Goal: Find specific page/section: Find specific page/section

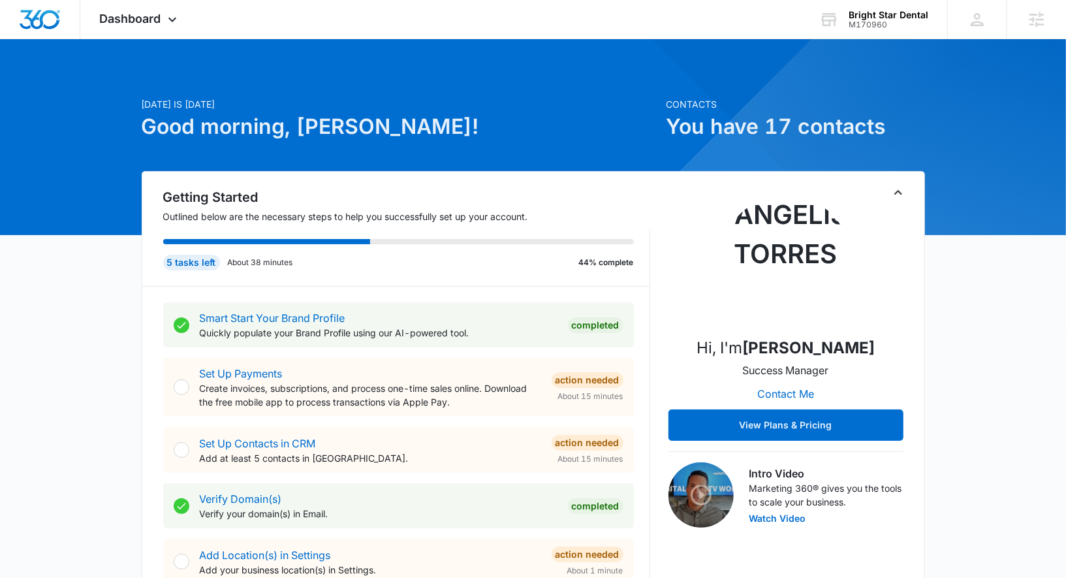
click at [901, 187] on icon "Toggle Collapse" at bounding box center [898, 193] width 16 height 16
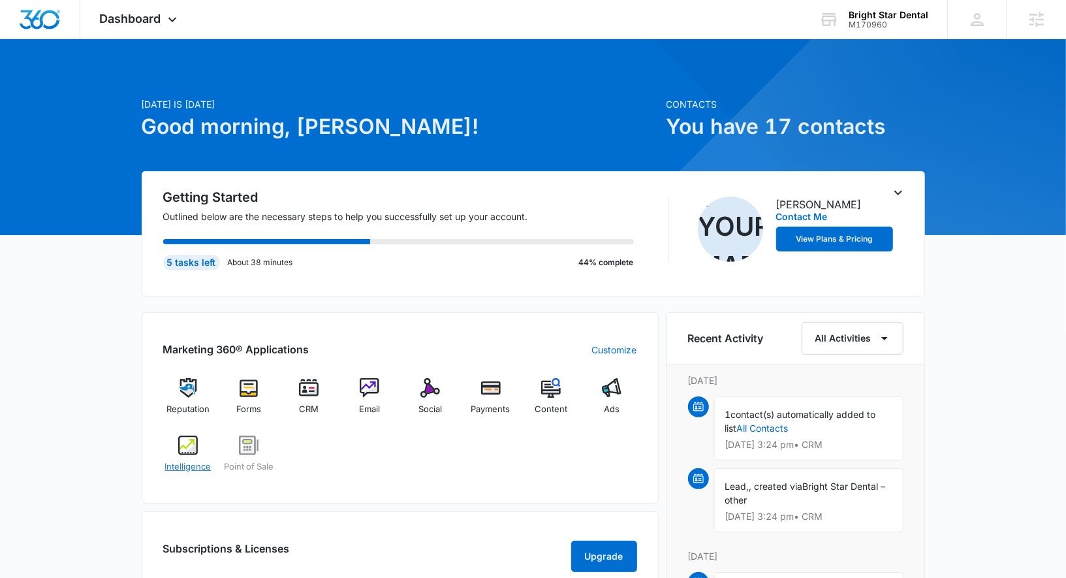
click at [195, 452] on img at bounding box center [188, 445] width 20 height 20
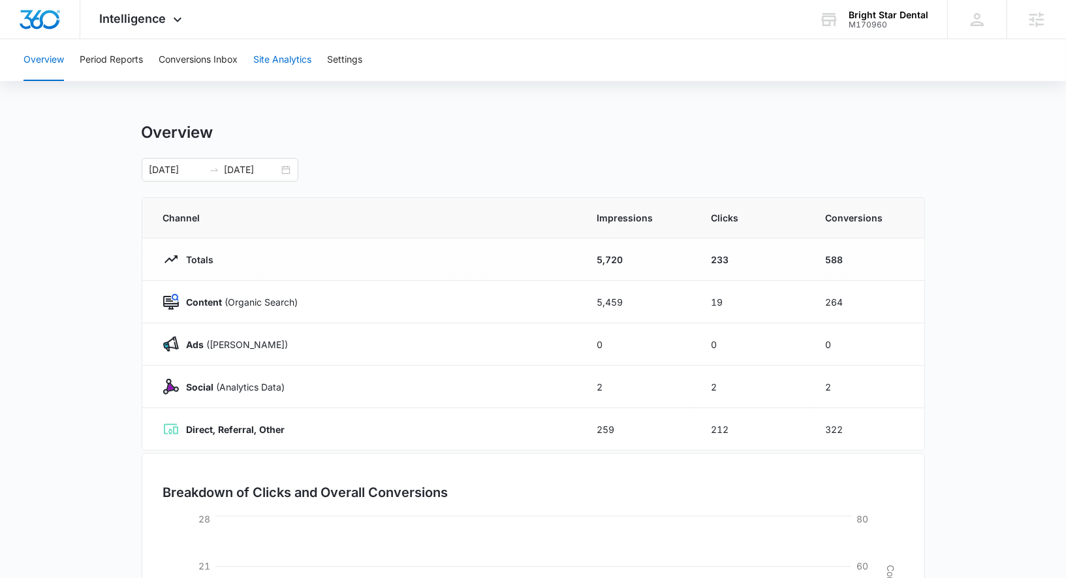
click at [291, 57] on button "Site Analytics" at bounding box center [282, 60] width 58 height 42
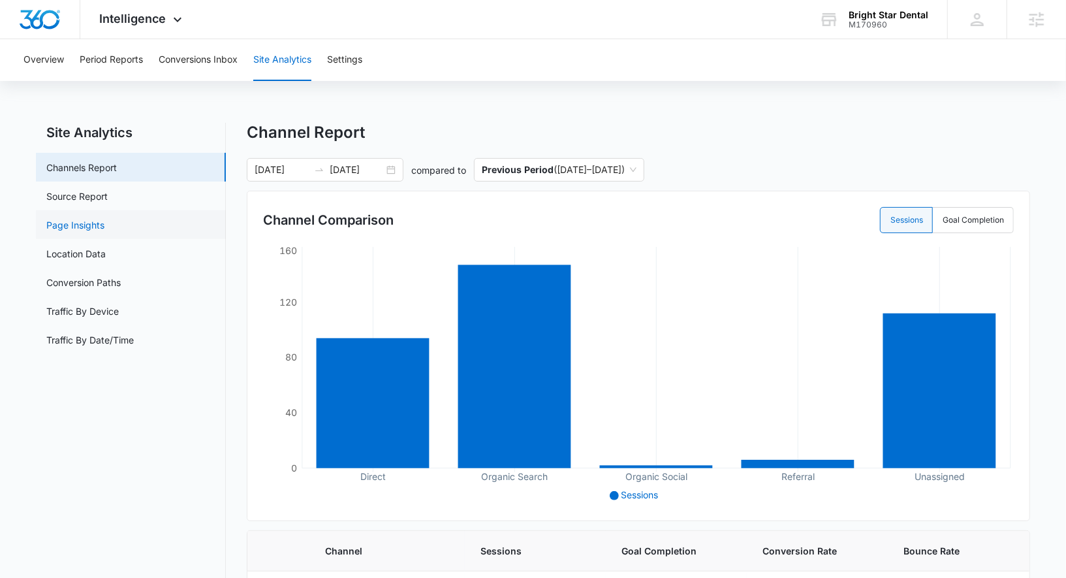
click at [104, 227] on link "Page Insights" at bounding box center [75, 225] width 58 height 14
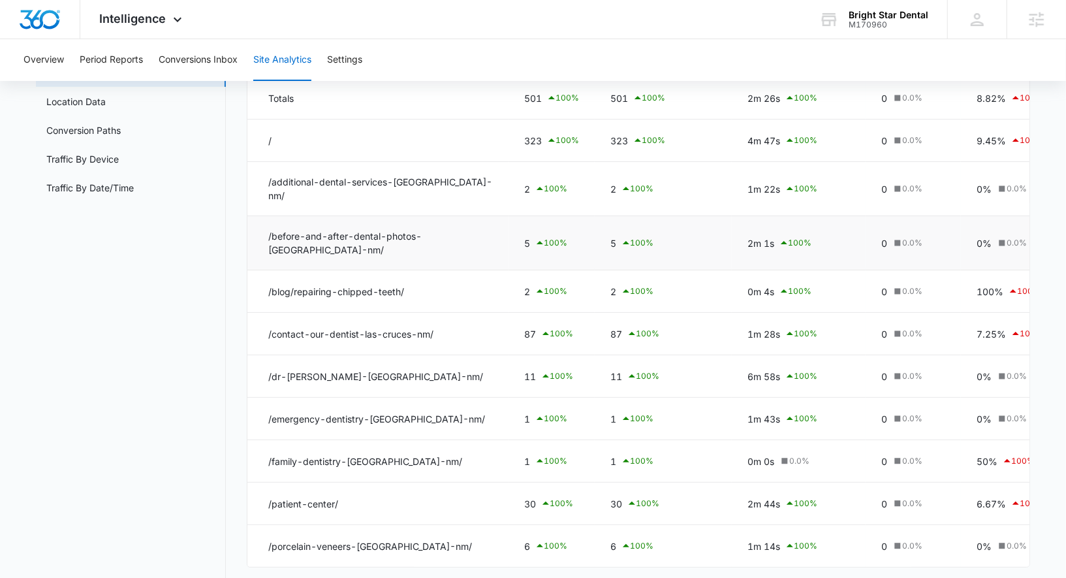
scroll to position [163, 0]
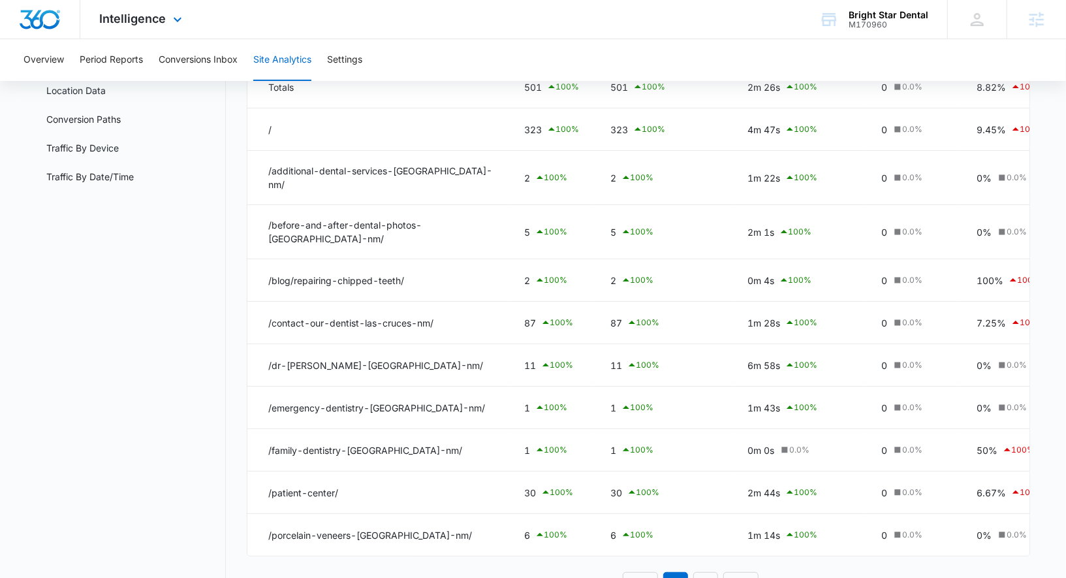
click at [191, 18] on div "Intelligence Apps Reputation Forms CRM Email Social Payments POS Content Ads In…" at bounding box center [142, 19] width 125 height 39
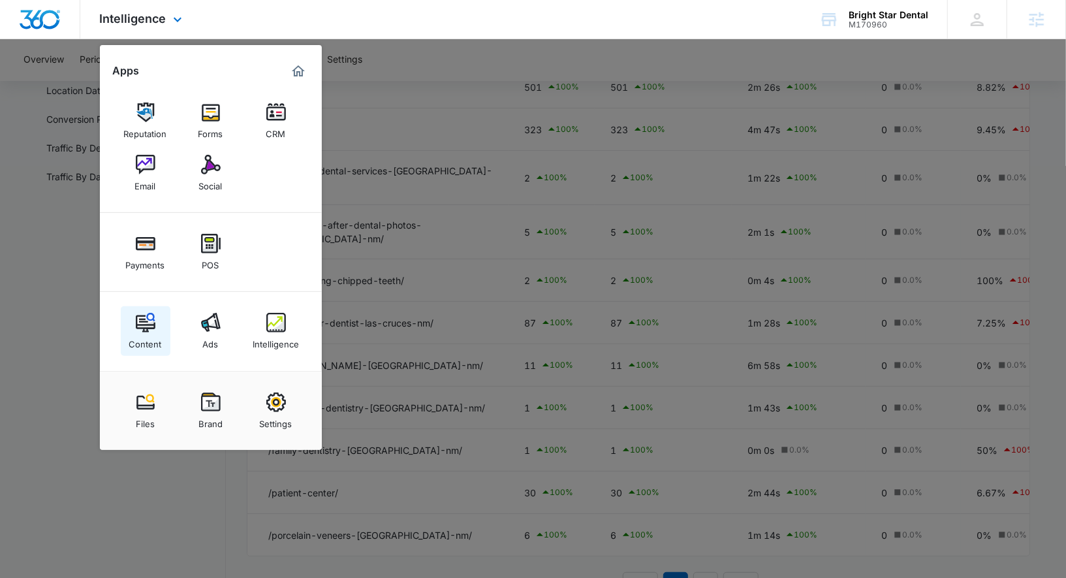
click at [146, 319] on img at bounding box center [146, 323] width 20 height 20
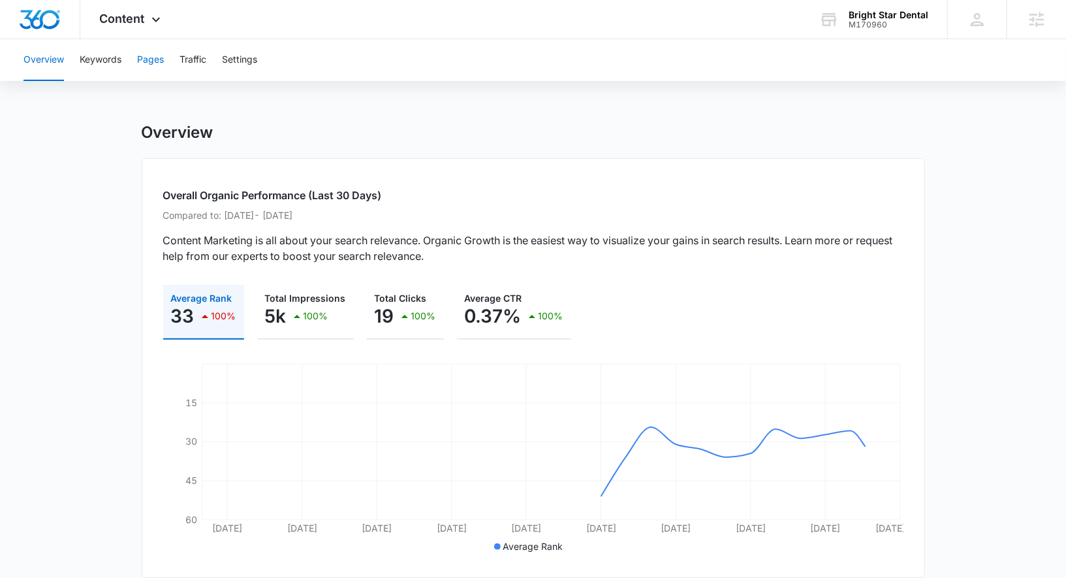
click at [149, 57] on button "Pages" at bounding box center [150, 60] width 27 height 42
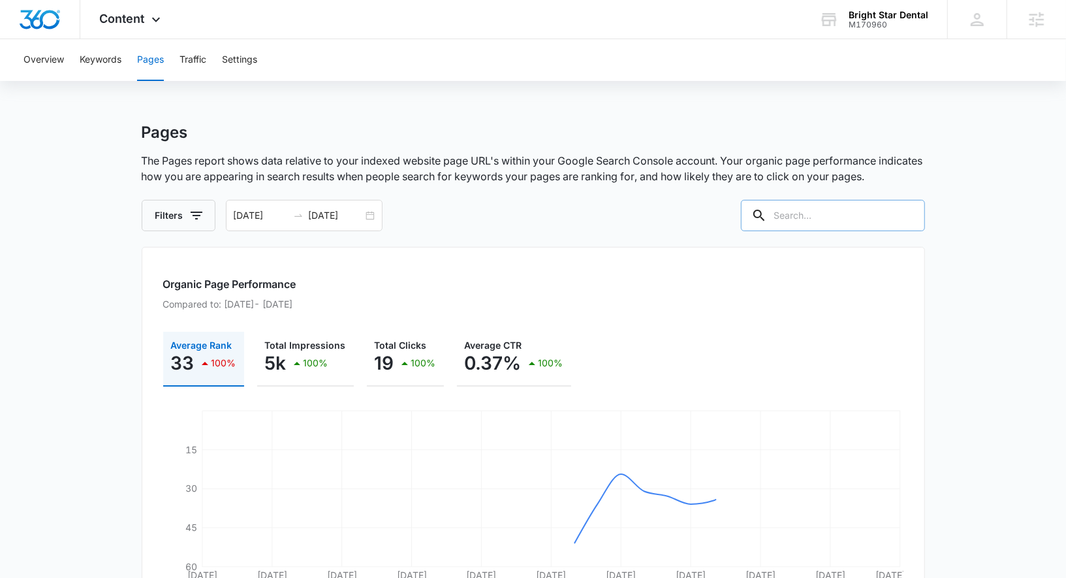
click at [837, 221] on input "text" at bounding box center [833, 215] width 184 height 31
type input "emergency"
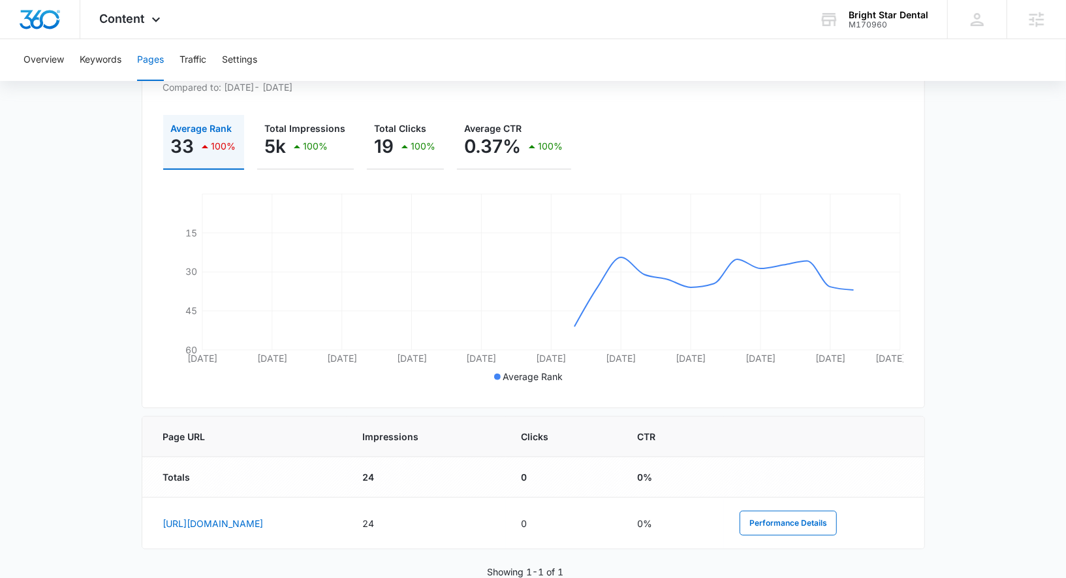
scroll to position [246, 0]
